Goal: Task Accomplishment & Management: Manage account settings

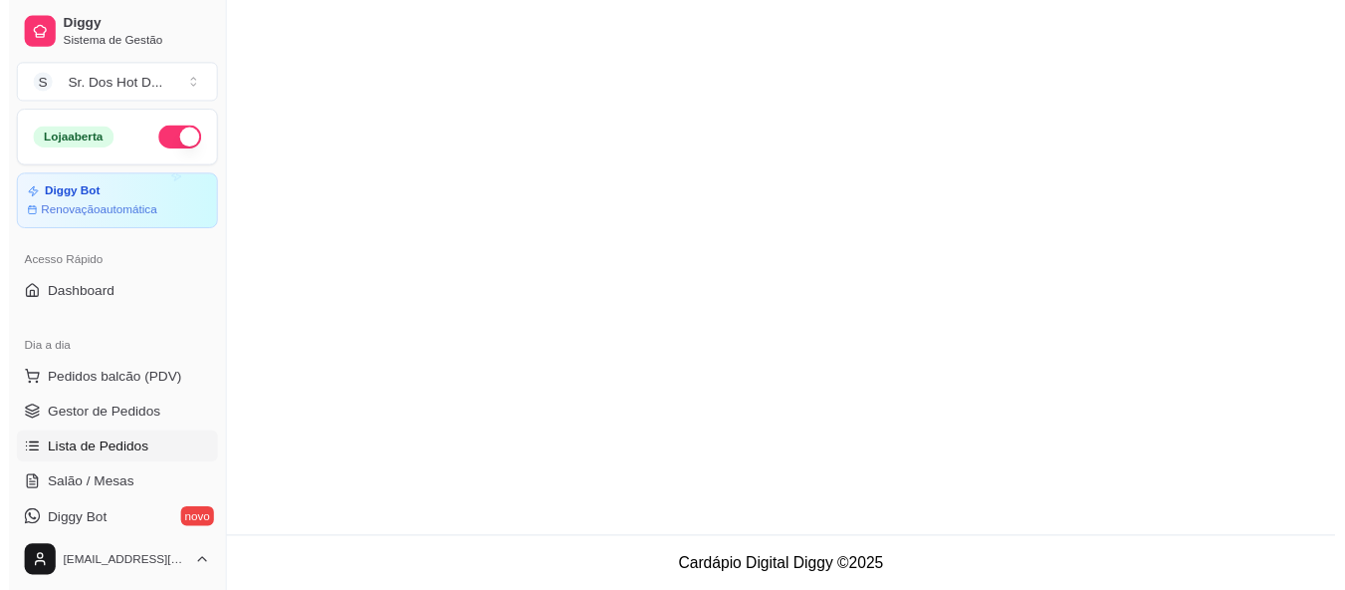
scroll to position [100, 0]
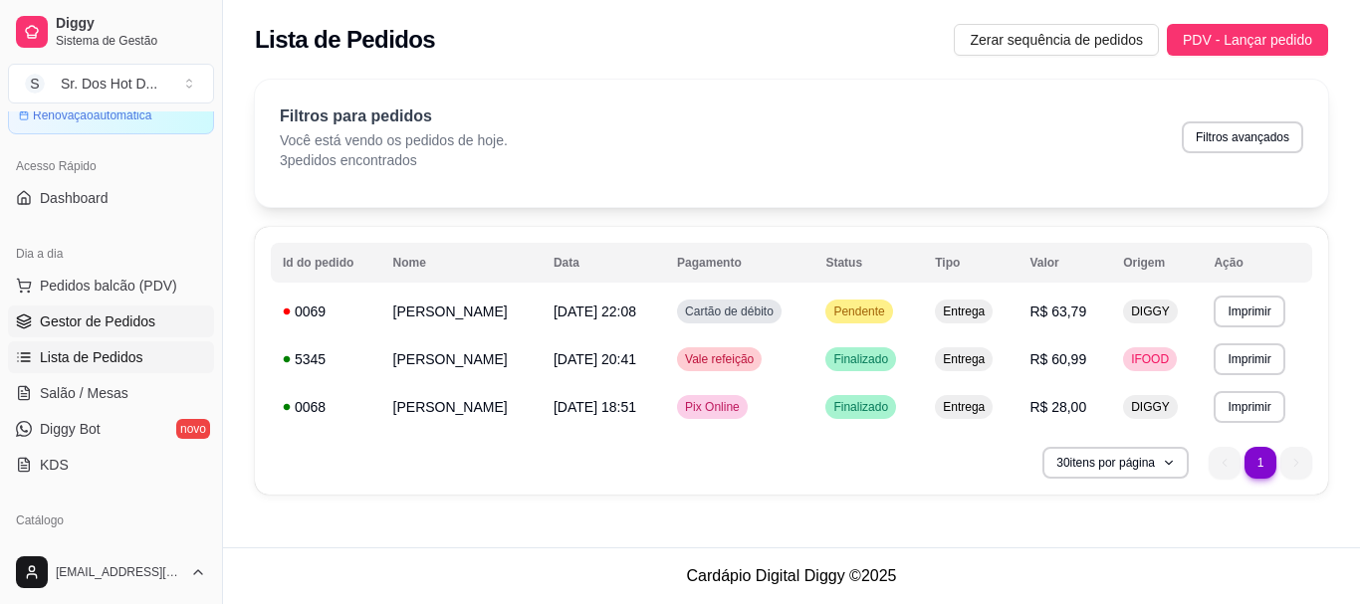
click at [94, 319] on span "Gestor de Pedidos" at bounding box center [98, 322] width 116 height 20
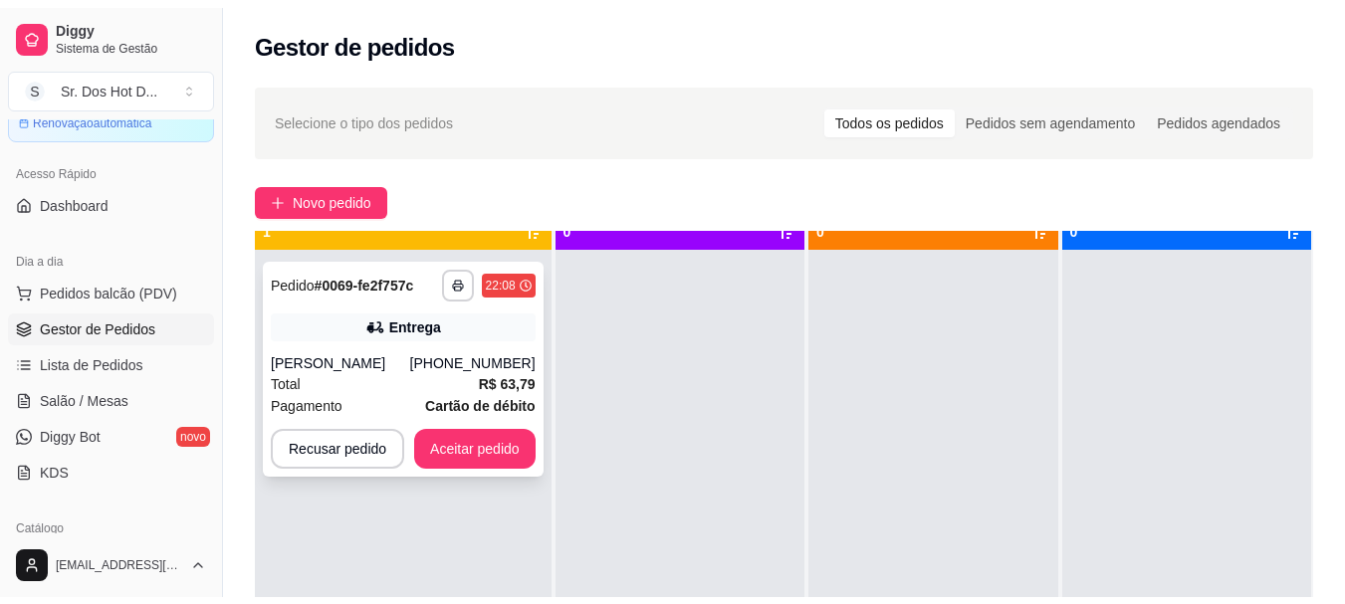
scroll to position [56, 0]
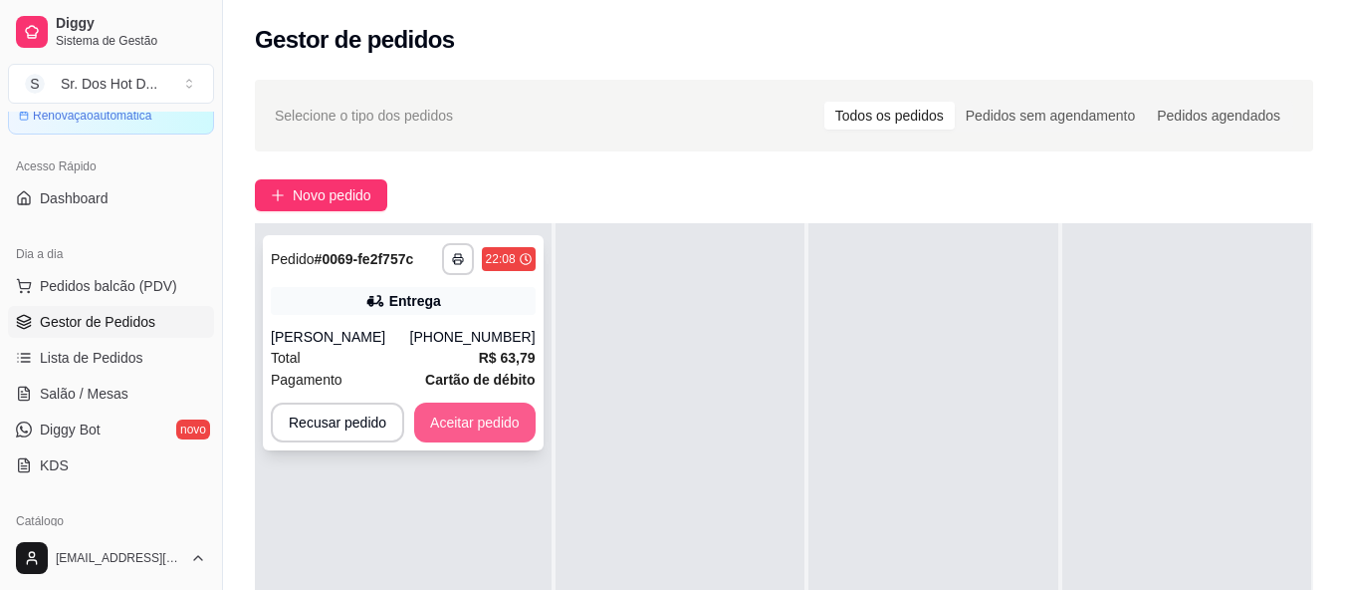
click at [495, 417] on button "Aceitar pedido" at bounding box center [474, 422] width 121 height 40
click at [495, 417] on div "Recusar pedido Aceitar pedido" at bounding box center [403, 422] width 265 height 40
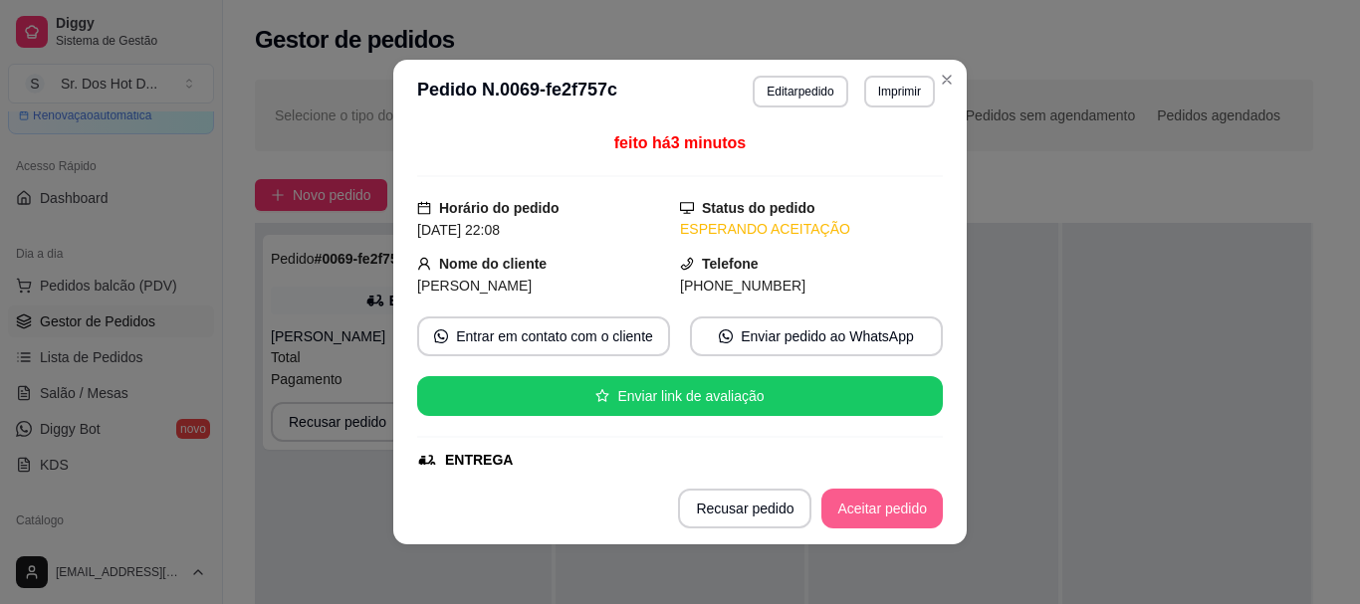
click at [917, 506] on button "Aceitar pedido" at bounding box center [882, 509] width 121 height 40
click at [917, 506] on div "Recusar pedido Aceitar pedido" at bounding box center [810, 509] width 265 height 40
click at [917, 506] on div "Recusar pedido Aceitar pedido" at bounding box center [782, 509] width 321 height 40
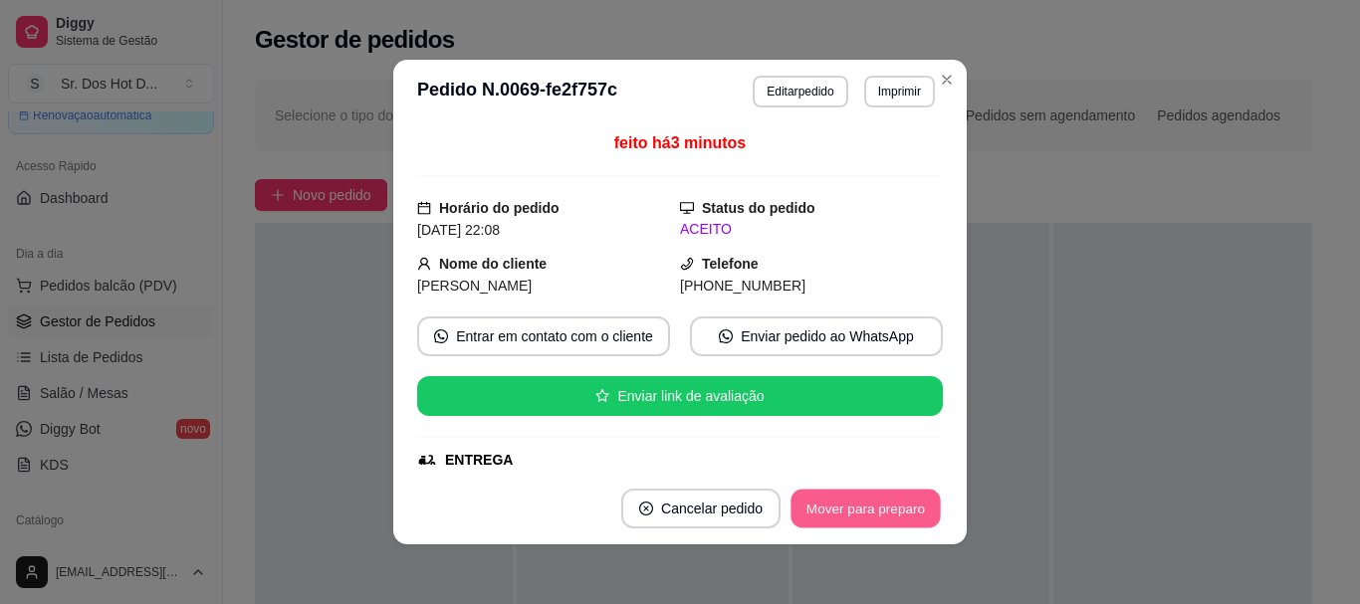
click at [927, 494] on button "Mover para preparo" at bounding box center [865, 509] width 149 height 39
click at [927, 494] on div "Mover para preparo" at bounding box center [866, 509] width 154 height 40
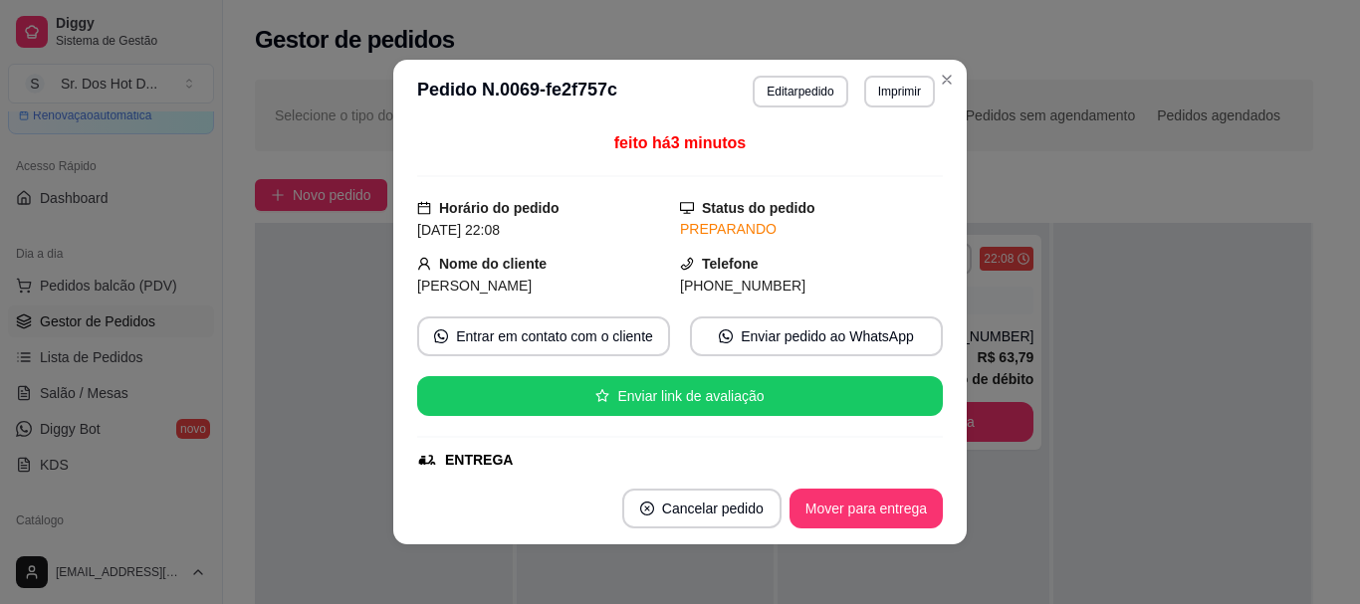
click at [876, 102] on button "Imprimir" at bounding box center [899, 92] width 71 height 32
click at [888, 78] on button "Imprimir" at bounding box center [899, 91] width 69 height 31
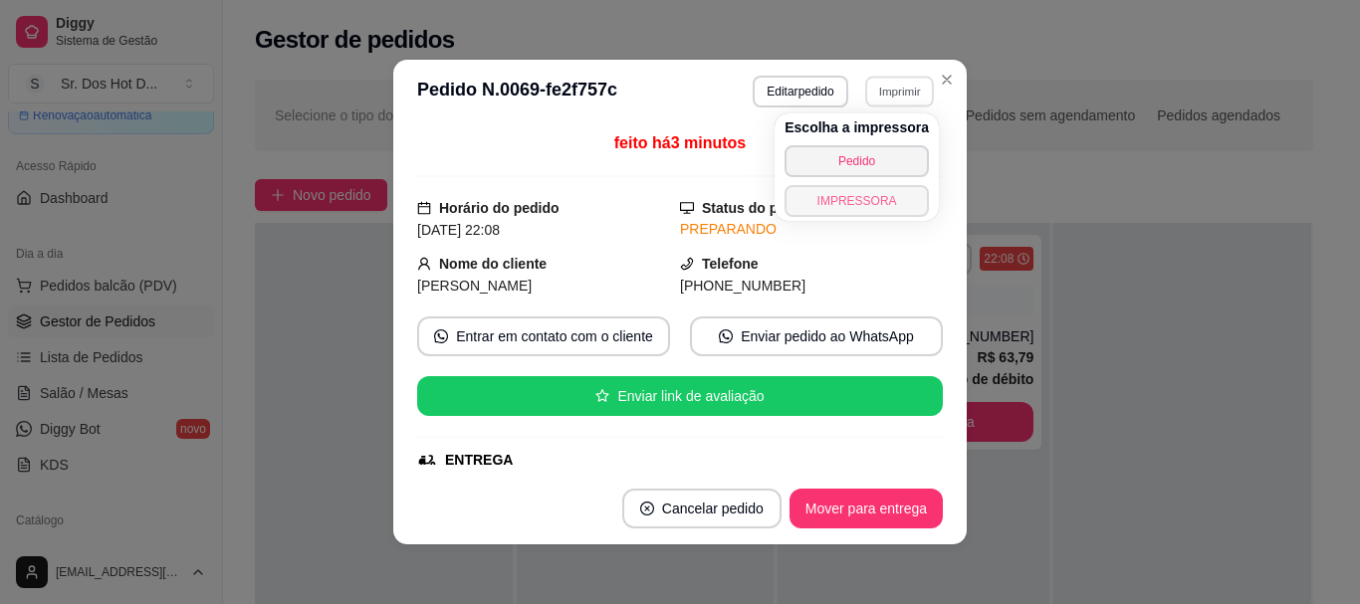
click at [898, 197] on button "IMPRESSORA" at bounding box center [857, 201] width 144 height 32
click at [898, 197] on div "Escolha a impressora Pedido IMPRESSORA" at bounding box center [857, 168] width 164 height 108
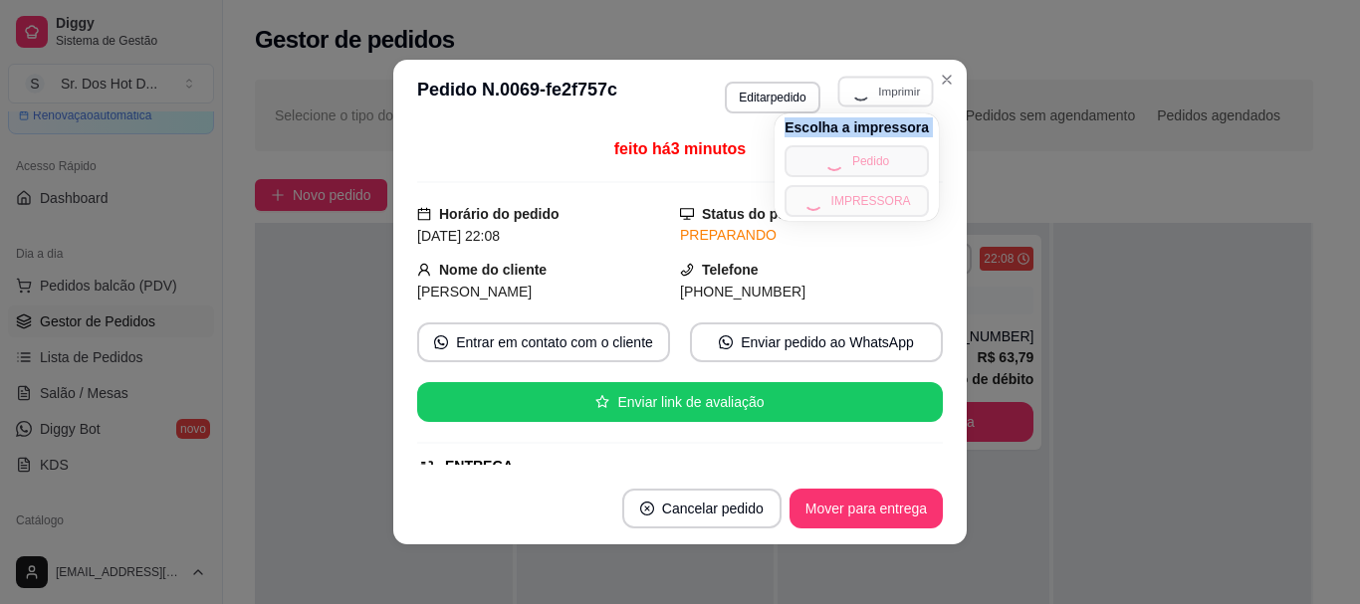
click at [898, 197] on div "Escolha a impressora Pedido IMPRESSORA" at bounding box center [857, 168] width 164 height 108
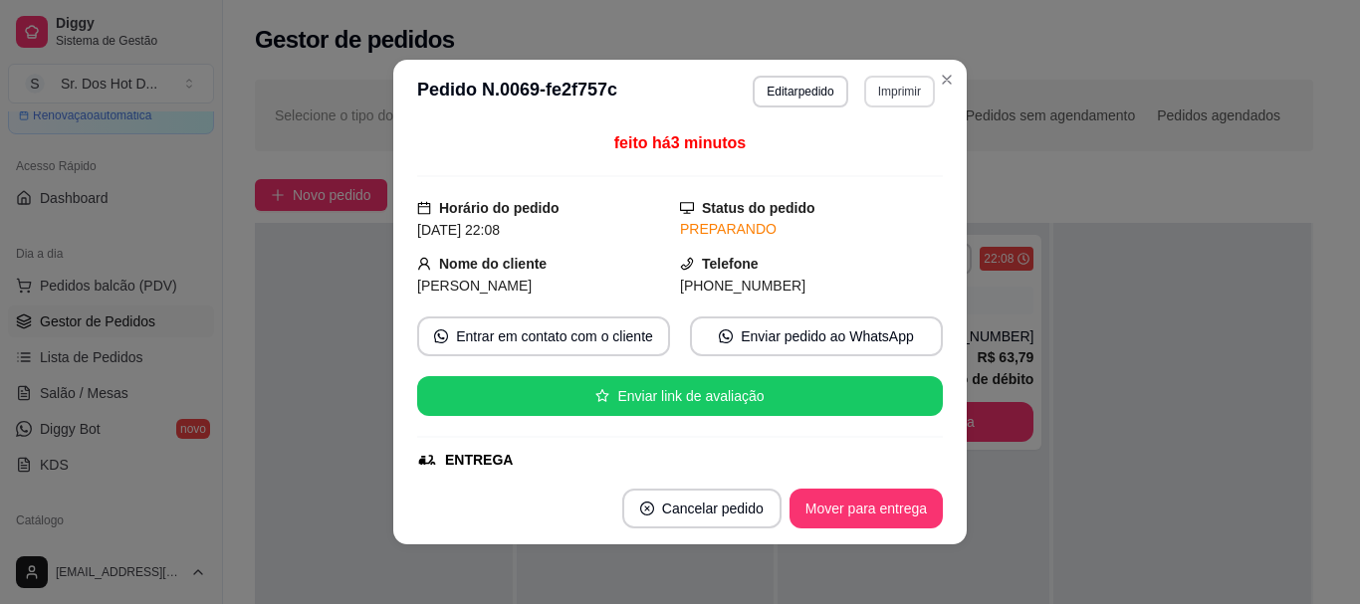
click at [898, 103] on button "Imprimir" at bounding box center [899, 92] width 71 height 32
click at [909, 105] on button "Imprimir" at bounding box center [899, 92] width 71 height 32
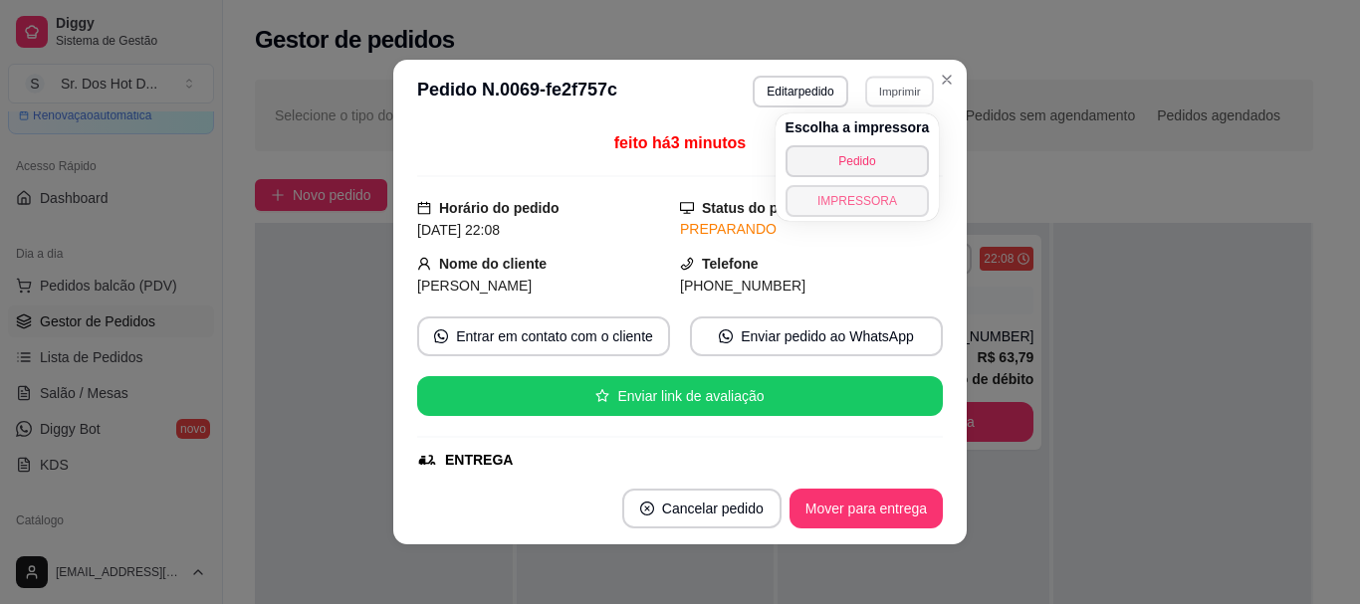
click at [893, 192] on button "IMPRESSORA" at bounding box center [858, 201] width 144 height 32
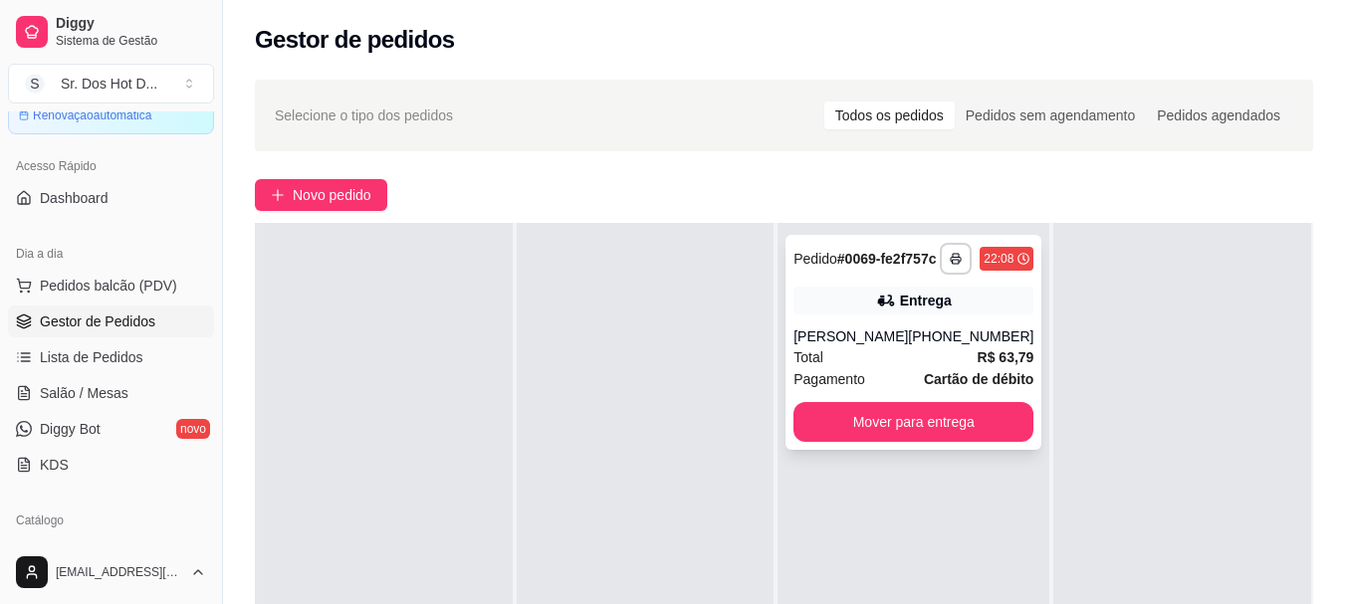
click at [866, 339] on div "**********" at bounding box center [914, 342] width 256 height 215
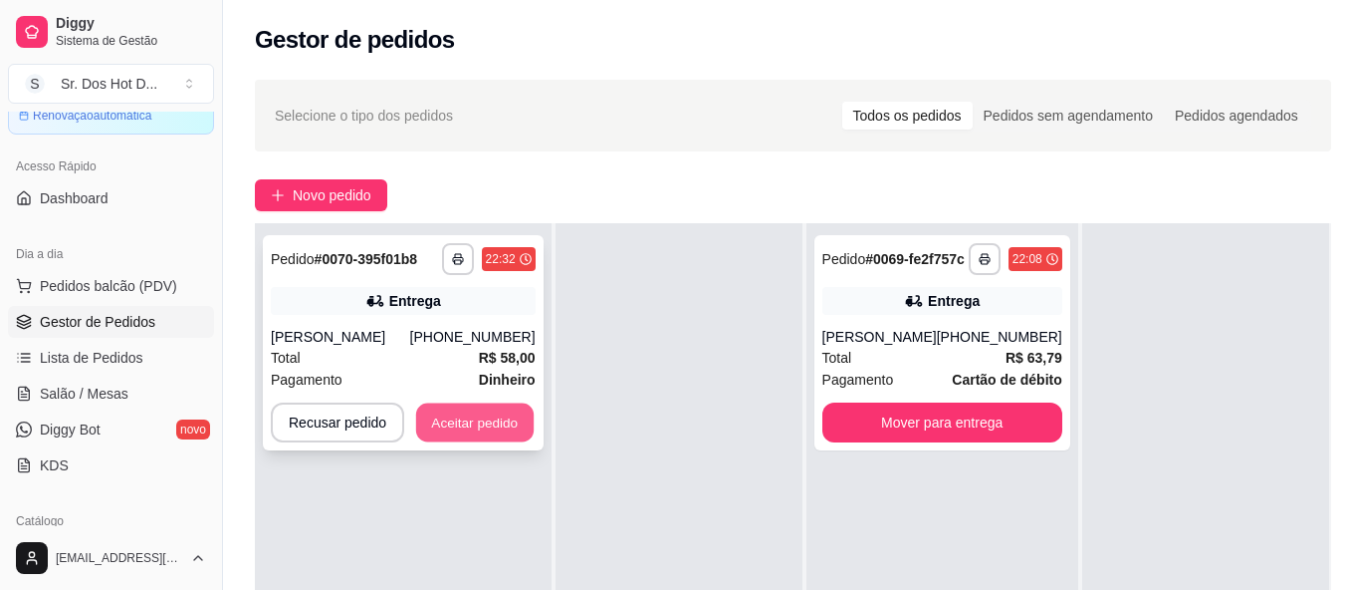
click at [474, 421] on button "Aceitar pedido" at bounding box center [475, 422] width 118 height 39
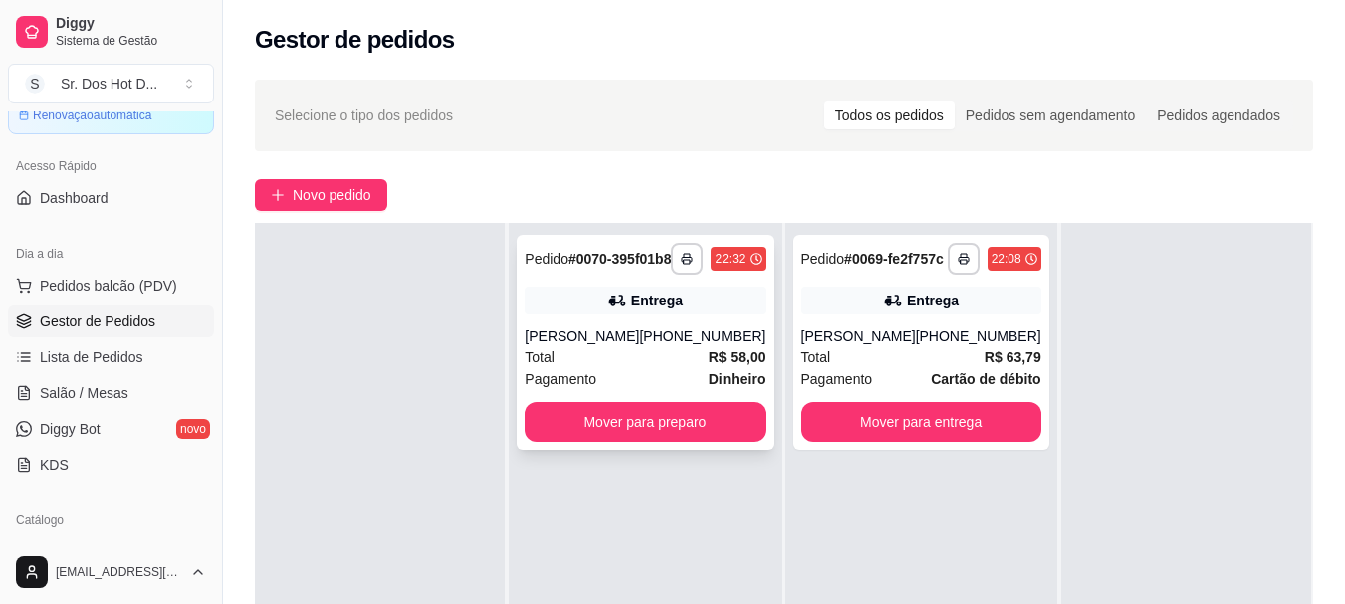
click at [650, 311] on div "Entrega" at bounding box center [657, 301] width 52 height 20
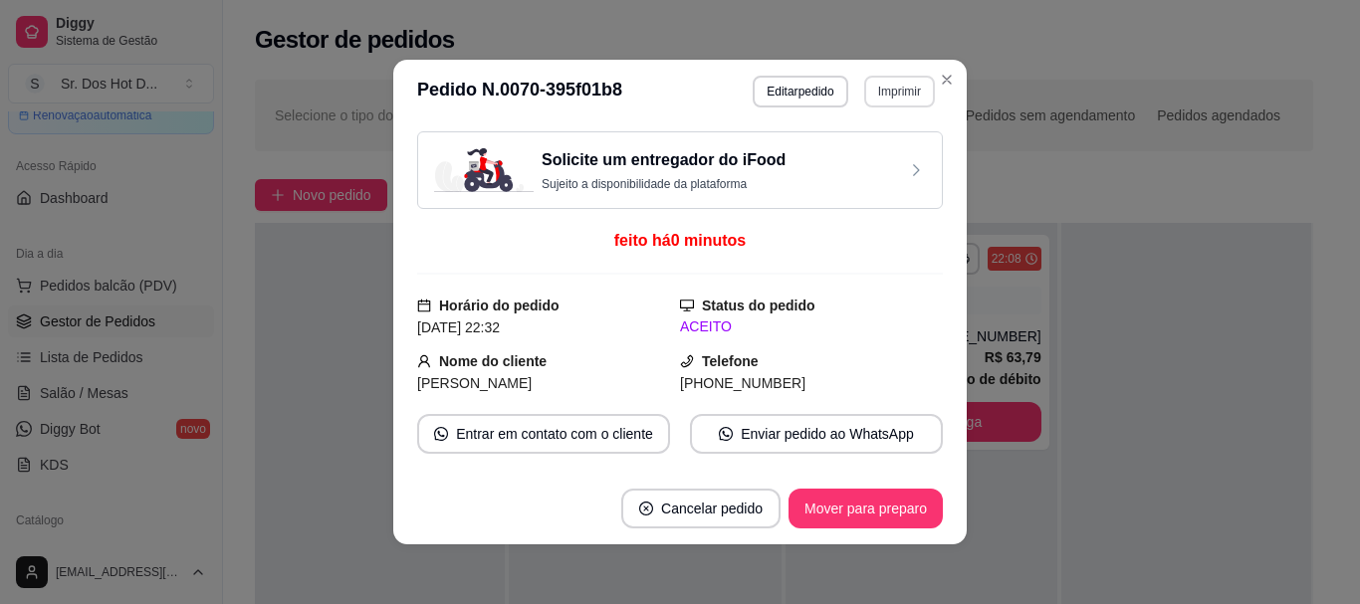
click at [879, 84] on button "Imprimir" at bounding box center [899, 92] width 71 height 32
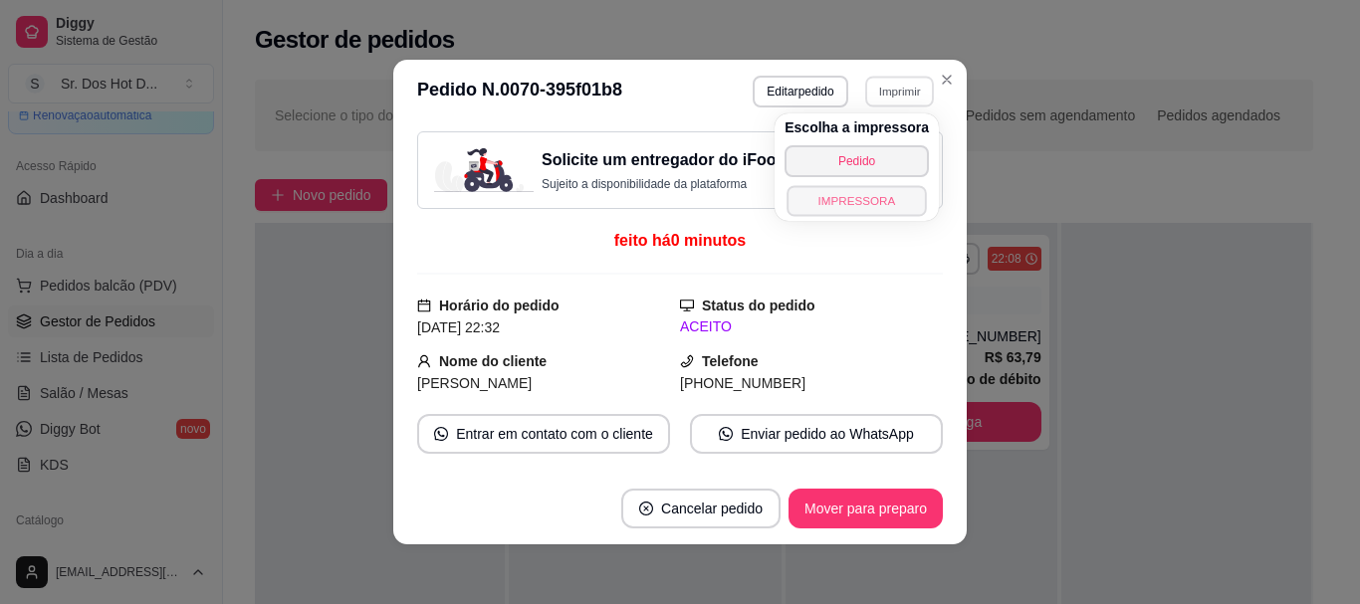
click at [859, 201] on button "IMPRESSORA" at bounding box center [856, 200] width 139 height 31
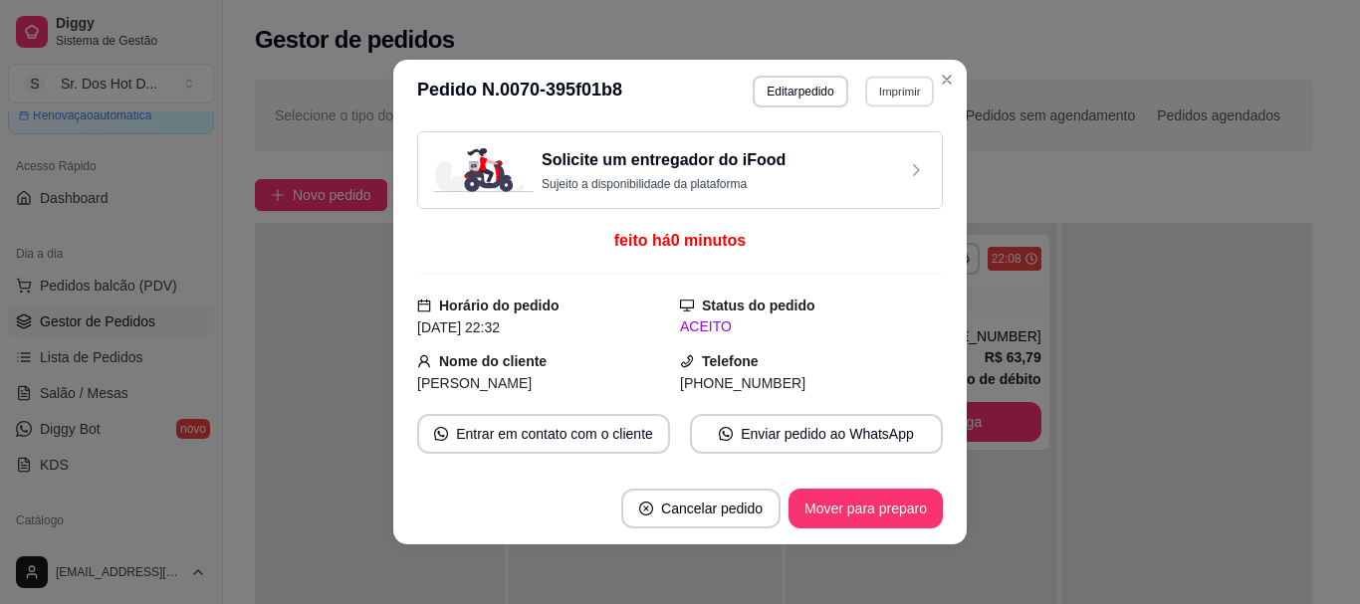
click at [885, 97] on button "Imprimir" at bounding box center [899, 91] width 69 height 31
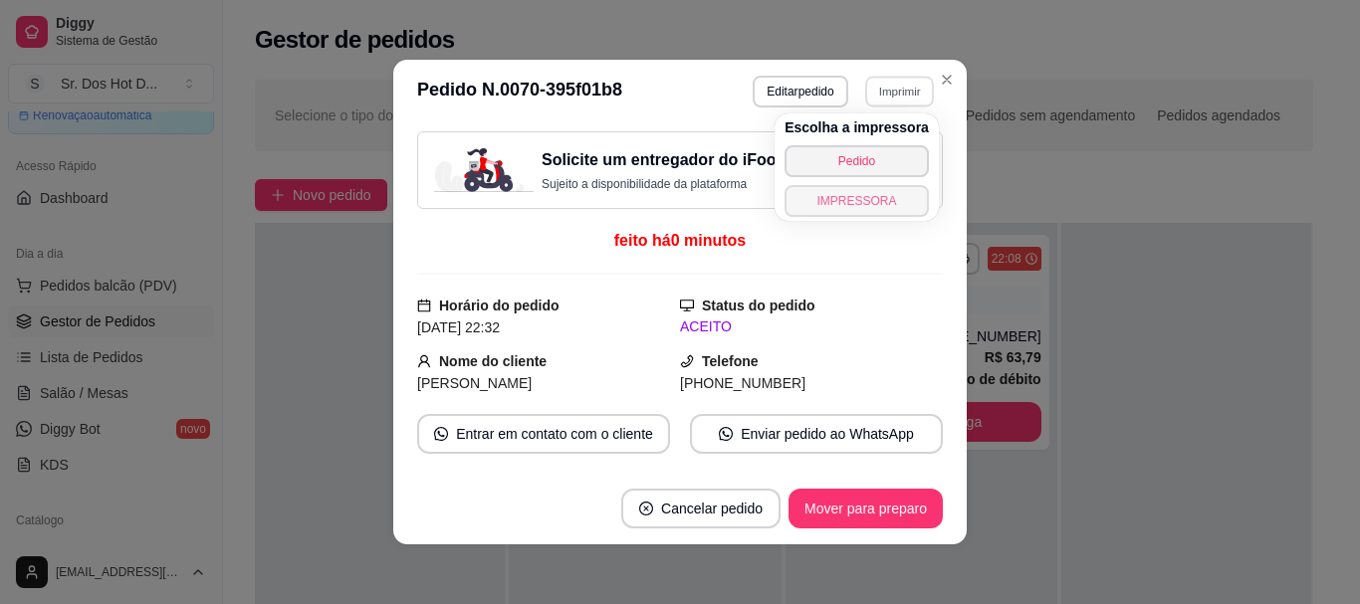
click at [844, 200] on button "IMPRESSORA" at bounding box center [857, 201] width 144 height 32
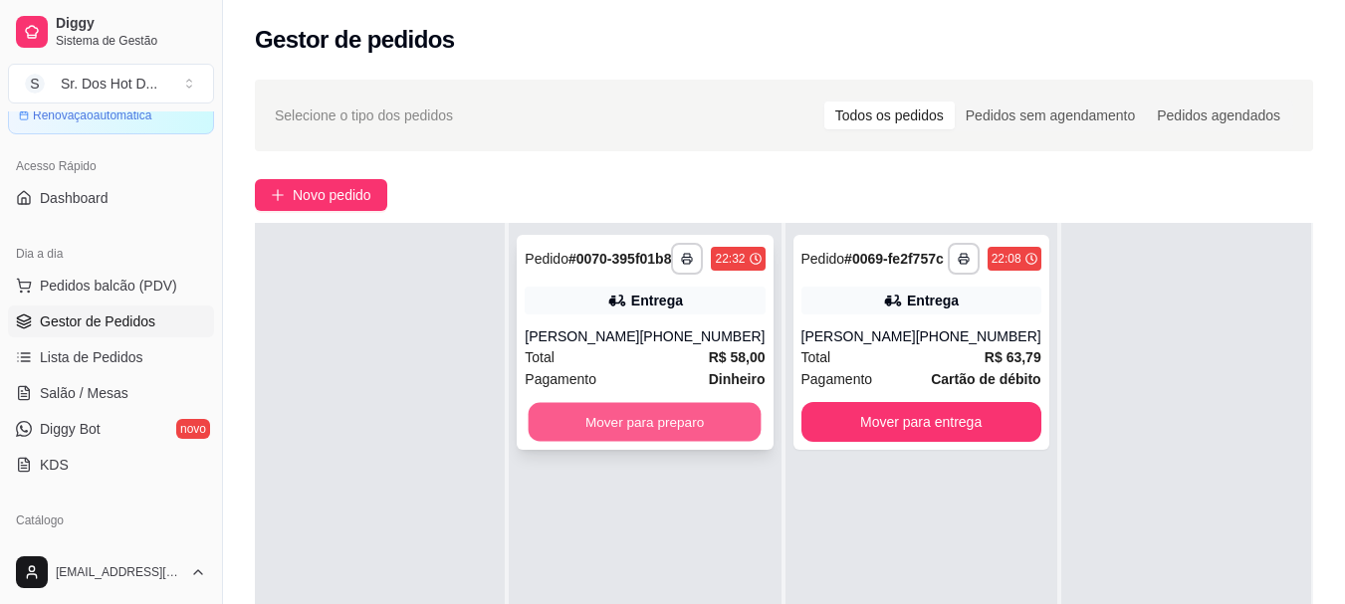
click at [656, 440] on button "Mover para preparo" at bounding box center [645, 422] width 233 height 39
click at [656, 440] on div "Mover para preparo" at bounding box center [645, 422] width 240 height 40
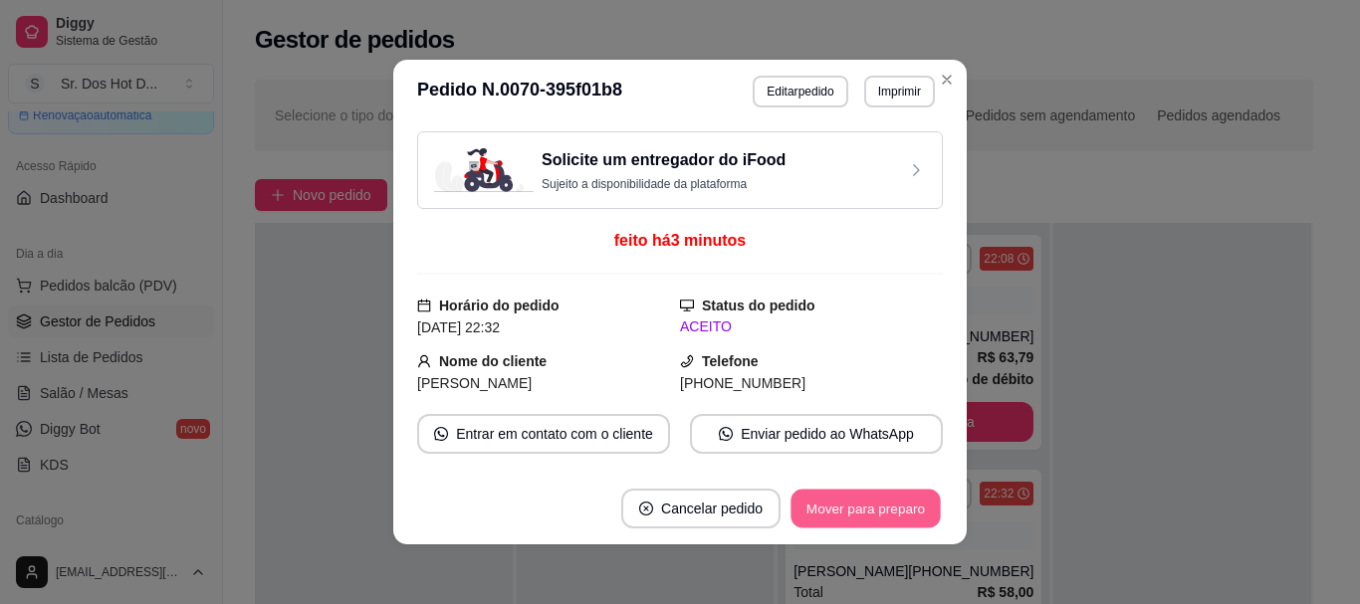
click at [870, 501] on button "Mover para preparo" at bounding box center [865, 509] width 149 height 39
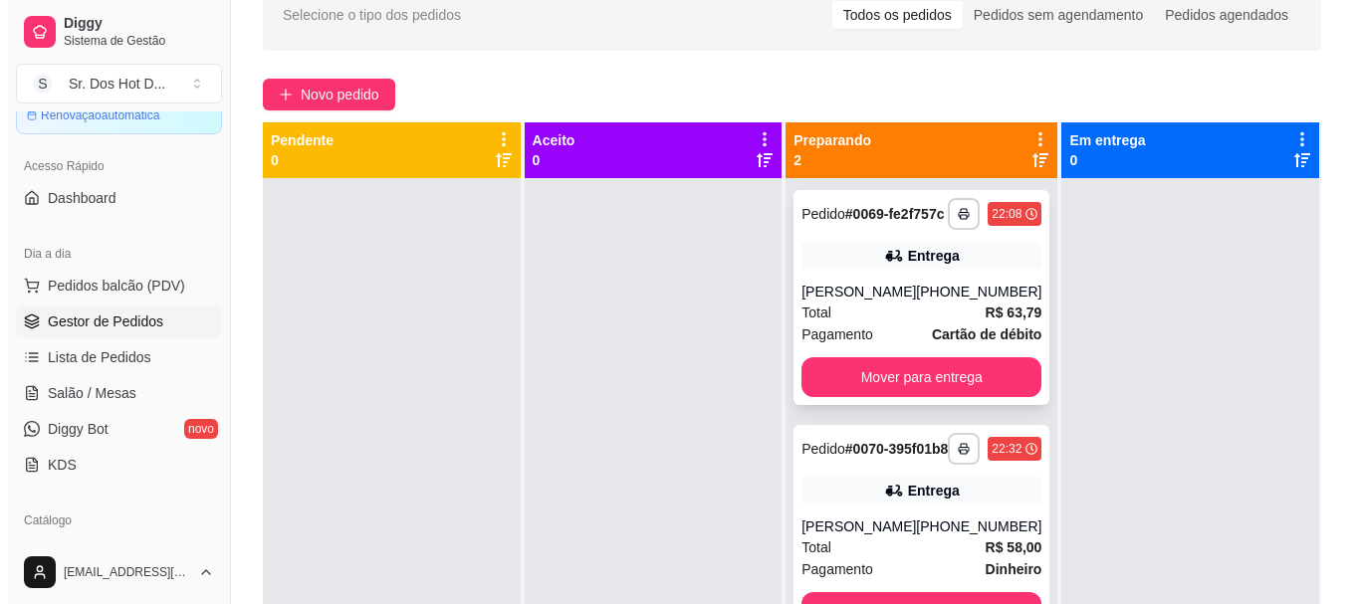
scroll to position [100, 0]
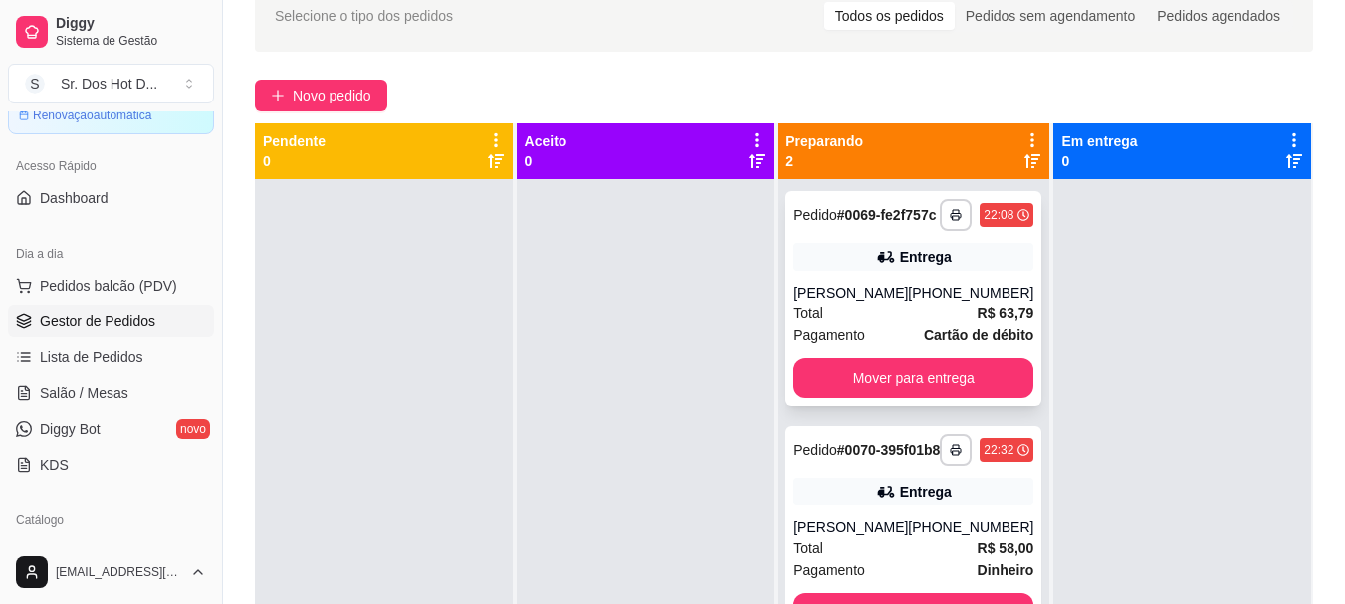
click at [876, 303] on div "[PERSON_NAME]" at bounding box center [851, 293] width 115 height 20
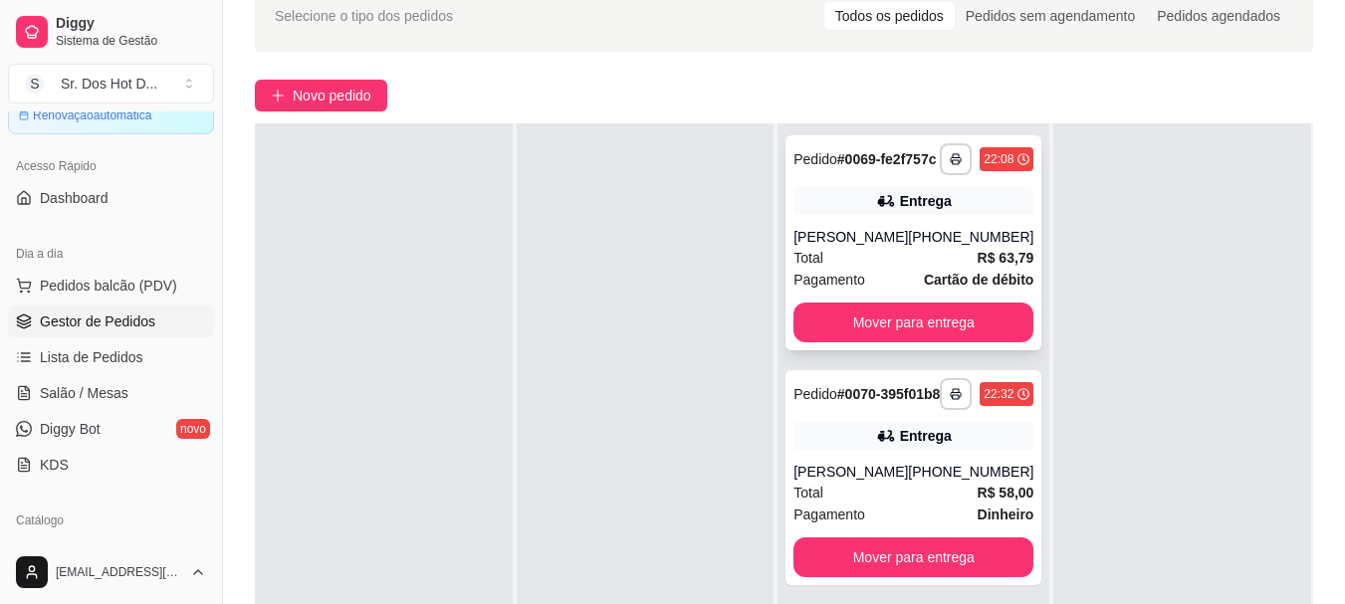
scroll to position [0, 0]
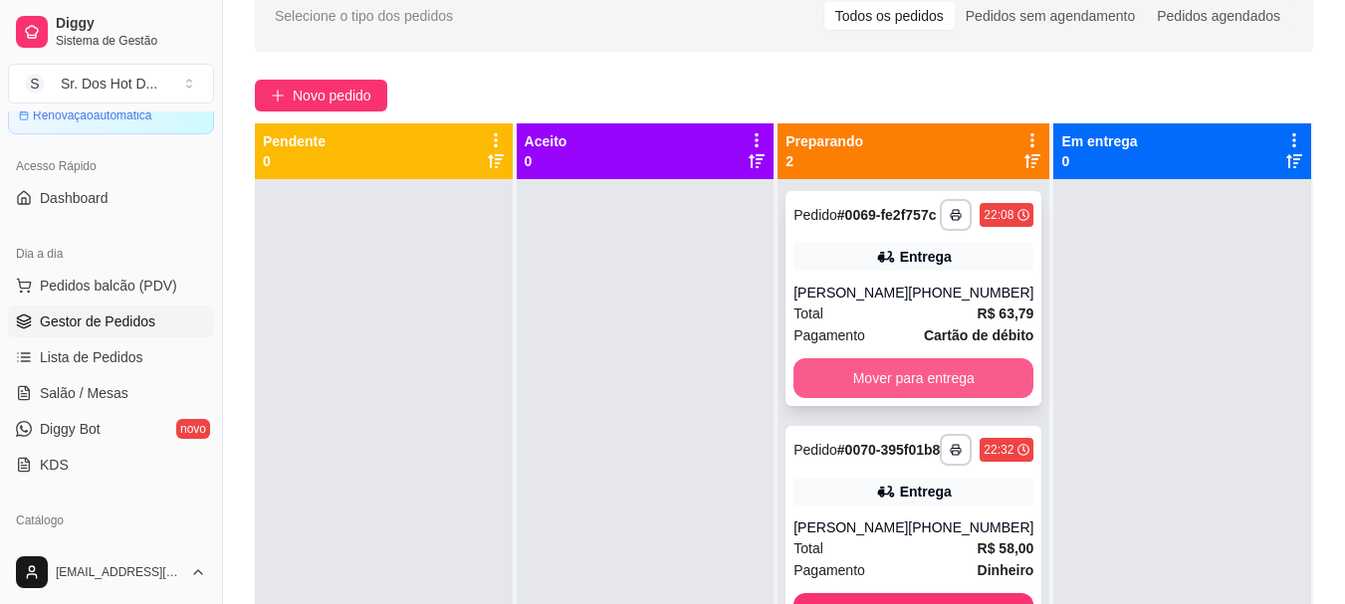
click at [928, 398] on button "Mover para entrega" at bounding box center [914, 379] width 240 height 40
